Goal: Transaction & Acquisition: Subscribe to service/newsletter

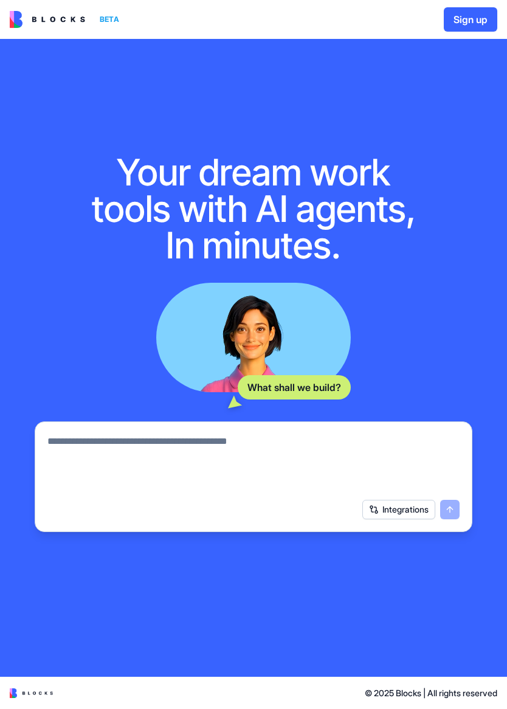
click at [119, 446] on textarea at bounding box center [253, 463] width 412 height 58
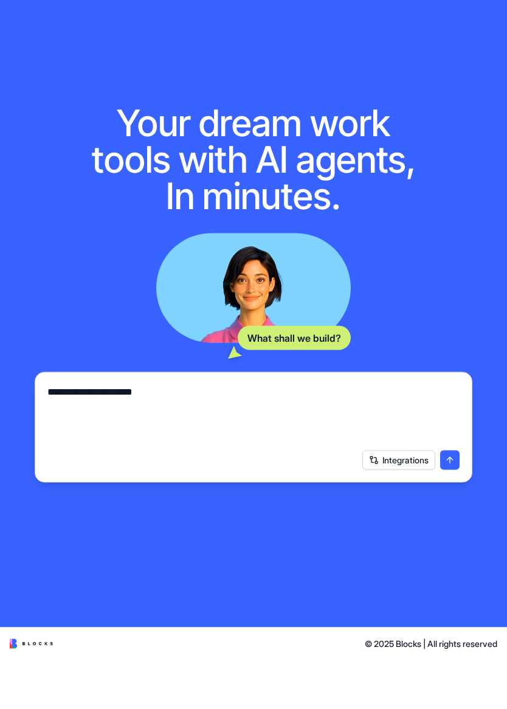
type textarea "**********"
click at [451, 500] on button "submit" at bounding box center [449, 509] width 19 height 19
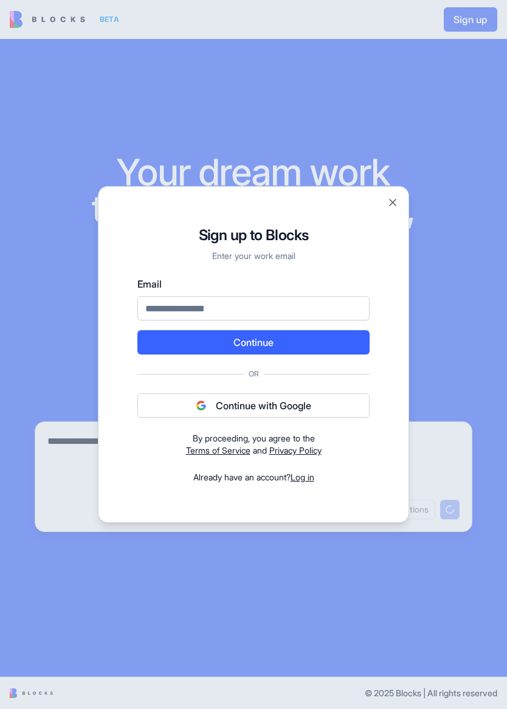
click at [334, 405] on button "Continue with Google" at bounding box center [253, 405] width 232 height 24
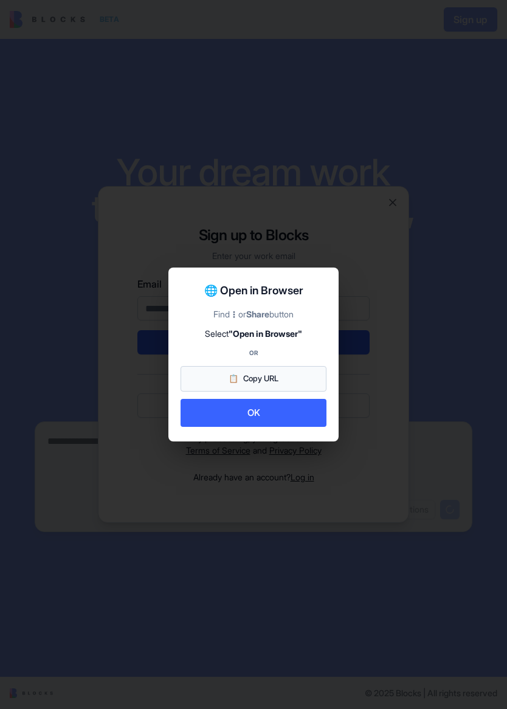
click at [274, 412] on button "OK" at bounding box center [254, 413] width 146 height 29
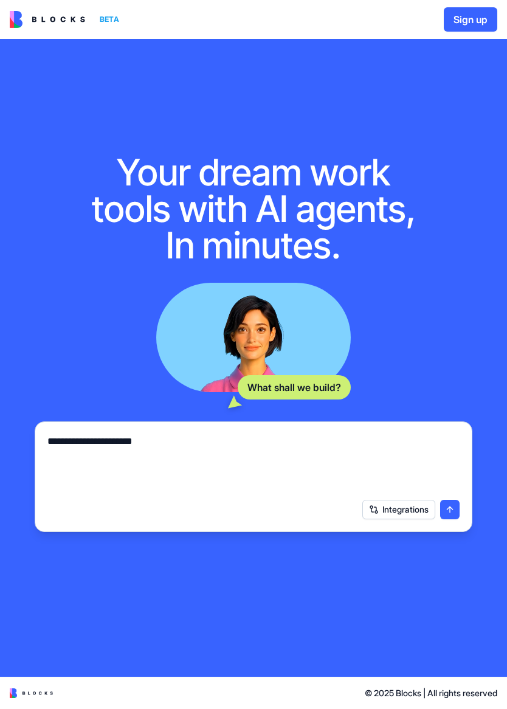
click at [452, 510] on button "submit" at bounding box center [449, 509] width 19 height 19
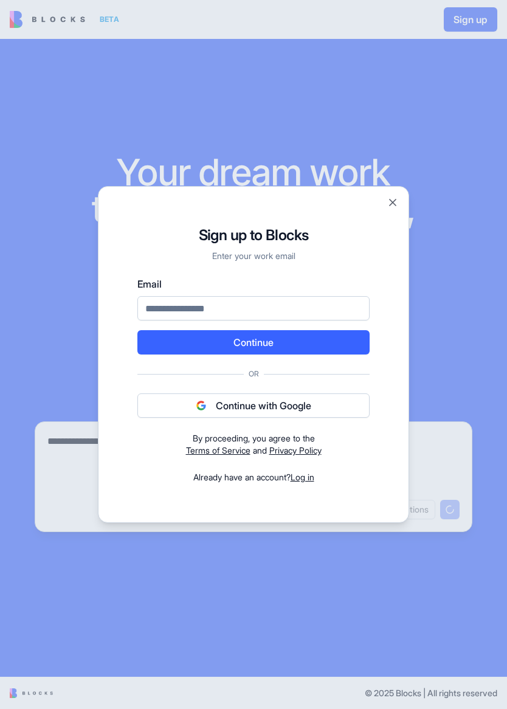
click at [321, 401] on button "Continue with Google" at bounding box center [253, 405] width 232 height 24
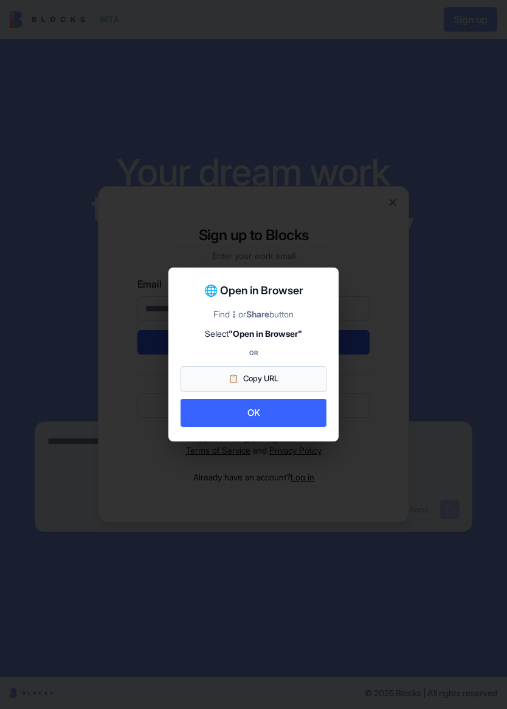
click at [291, 376] on button "📋 Copy URL" at bounding box center [254, 379] width 146 height 26
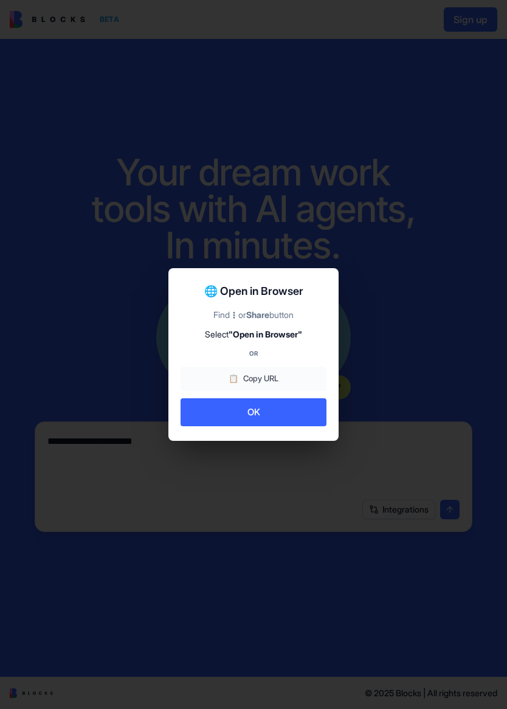
click at [280, 421] on button "OK" at bounding box center [254, 412] width 146 height 29
